Goal: Transaction & Acquisition: Purchase product/service

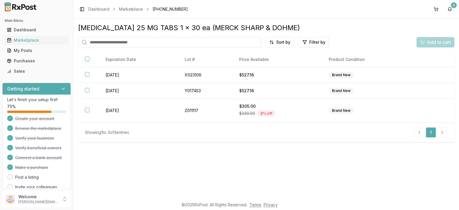
click at [155, 43] on input "search" at bounding box center [169, 42] width 183 height 10
click at [298, 130] on div "Showing 1 to 3 of 3 entries 1" at bounding box center [266, 132] width 362 height 10
click at [44, 28] on div "Dashboard" at bounding box center [36, 30] width 59 height 6
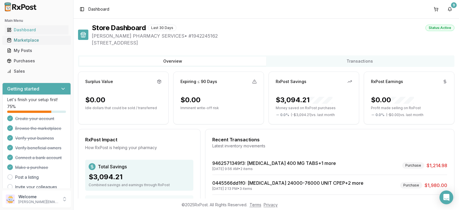
click at [46, 40] on div "Marketplace" at bounding box center [36, 40] width 59 height 6
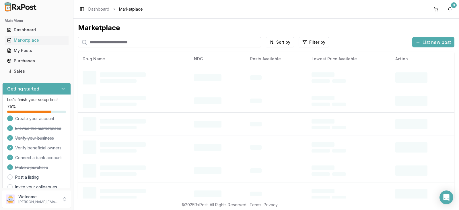
click at [129, 42] on input "search" at bounding box center [169, 42] width 183 height 10
click at [130, 42] on input "search" at bounding box center [169, 42] width 183 height 10
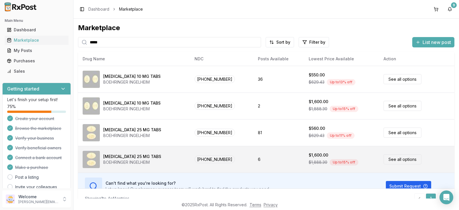
type input "*****"
click at [142, 159] on div "[MEDICAL_DATA] 25 MG TABS" at bounding box center [132, 156] width 58 height 6
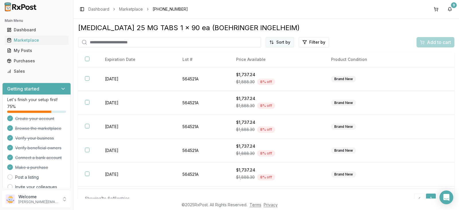
click at [283, 44] on html "Main Menu Dashboard Marketplace My Posts Purchases Sales Getting started Let's …" at bounding box center [229, 105] width 459 height 210
click at [267, 72] on div "Best Discount (High to Low)" at bounding box center [264, 75] width 54 height 15
click at [91, 42] on input "search" at bounding box center [148, 42] width 141 height 10
type input "*****"
click at [41, 31] on div "Dashboard" at bounding box center [36, 30] width 59 height 6
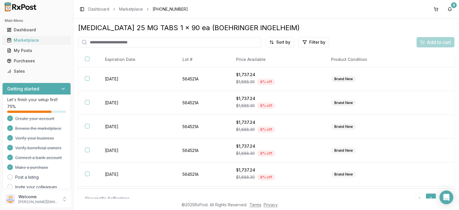
click at [45, 40] on div "Marketplace" at bounding box center [36, 40] width 59 height 6
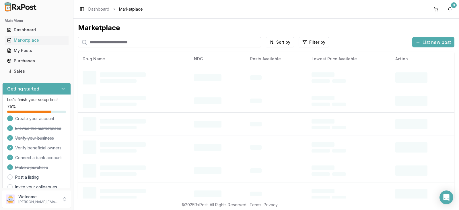
click at [119, 43] on input "search" at bounding box center [169, 42] width 183 height 10
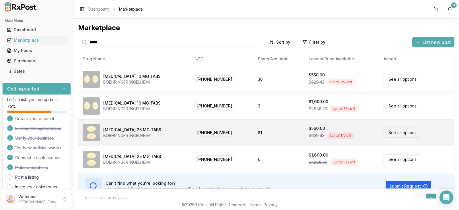
type input "*****"
click at [160, 132] on div "[MEDICAL_DATA] 25 MG TABS BOEHRINGER INGELHEIM" at bounding box center [134, 132] width 103 height 17
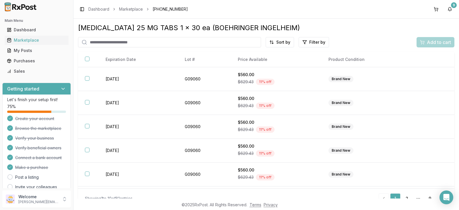
click at [160, 45] on input "search" at bounding box center [169, 42] width 183 height 10
type input "****"
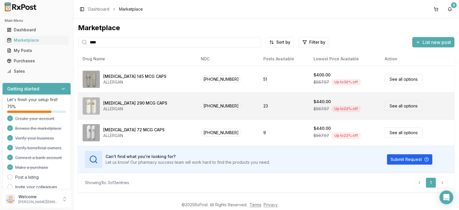
click at [140, 105] on div "[MEDICAL_DATA] 290 MCG CAPS" at bounding box center [135, 103] width 64 height 6
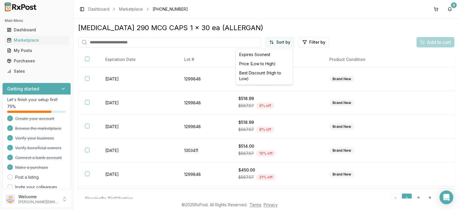
click at [284, 41] on html "Main Menu Dashboard Marketplace My Posts Purchases Sales Getting started Let's …" at bounding box center [229, 105] width 459 height 210
click at [269, 72] on div "Best Discount (High to Low)" at bounding box center [264, 75] width 54 height 15
